Goal: Task Accomplishment & Management: Manage account settings

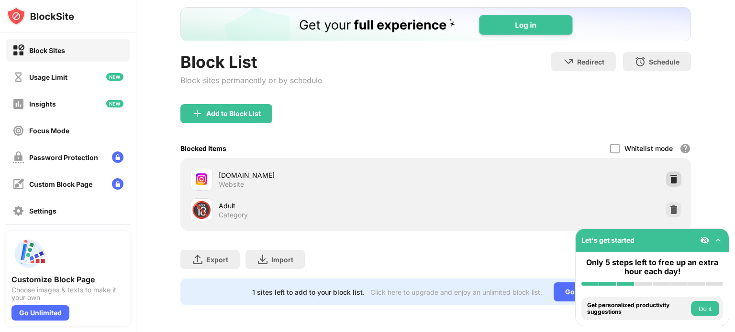
click at [669, 176] on img at bounding box center [674, 180] width 10 height 10
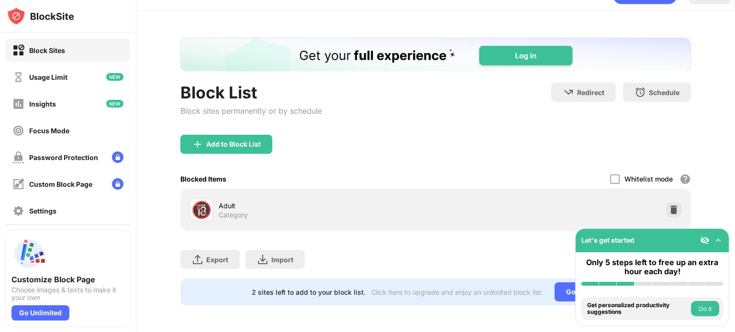
scroll to position [29, 7]
